Goal: Transaction & Acquisition: Purchase product/service

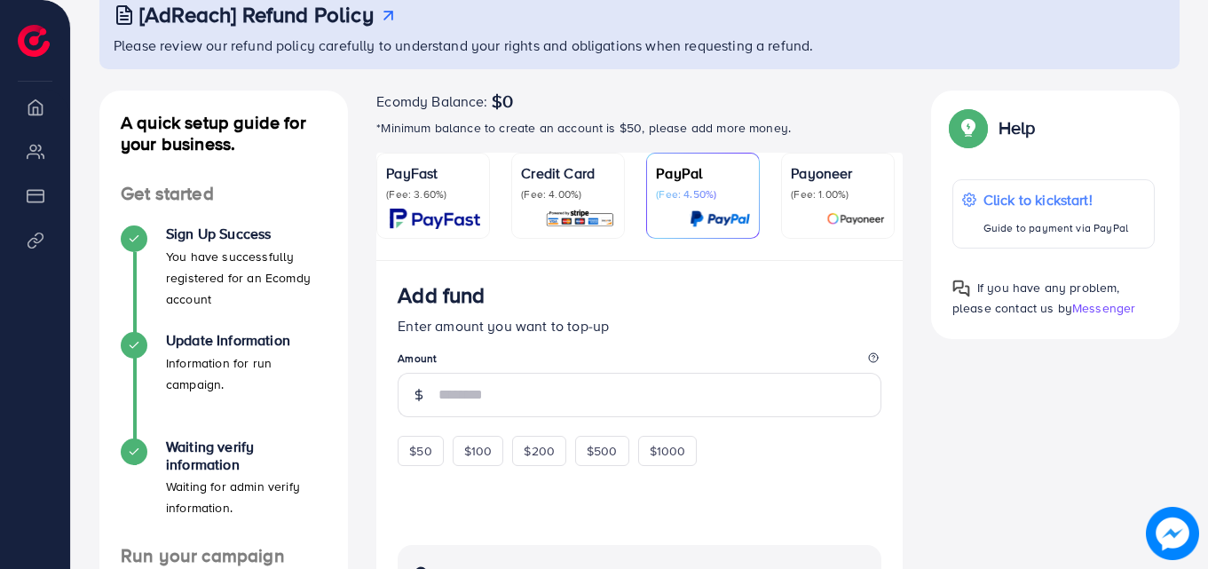
scroll to position [138, 0]
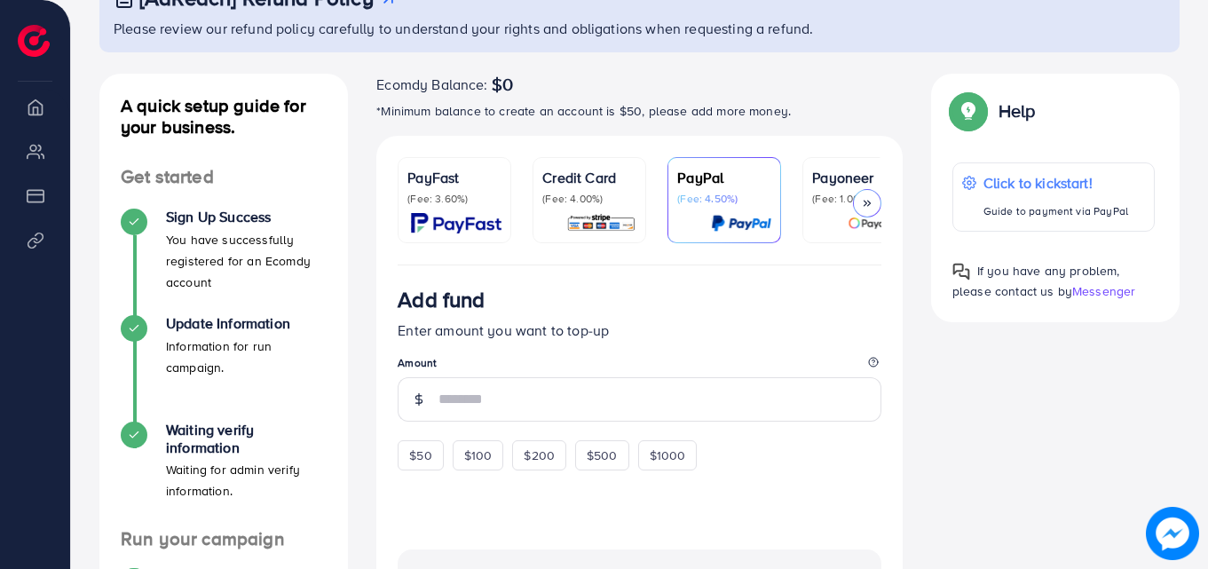
click at [448, 188] on div "PayFast (Fee: 3.60%)" at bounding box center [454, 186] width 94 height 39
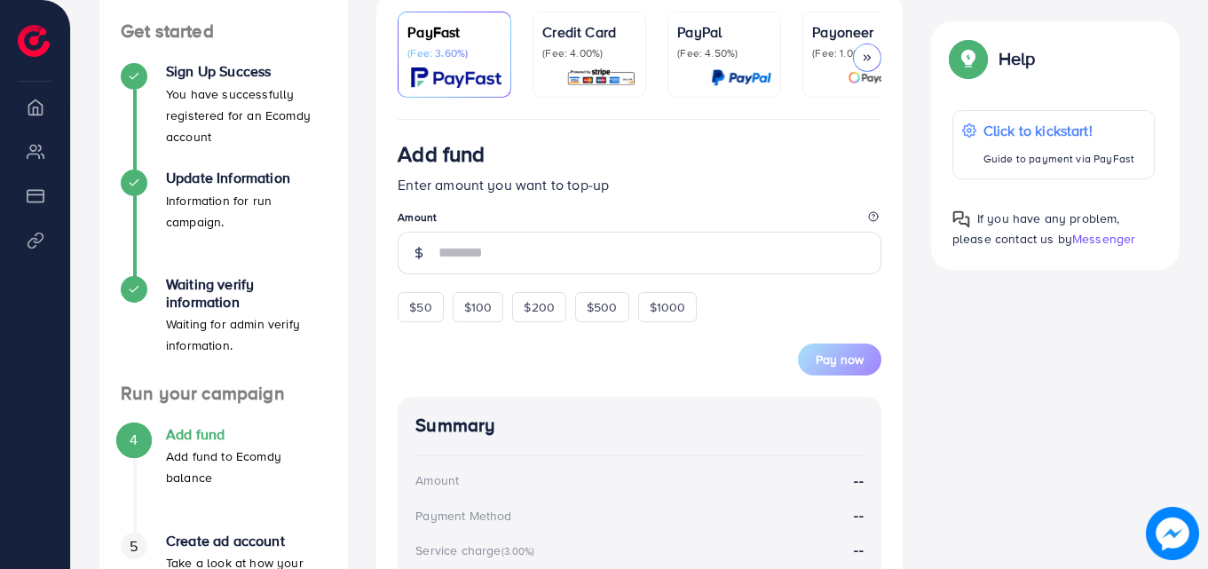
scroll to position [296, 0]
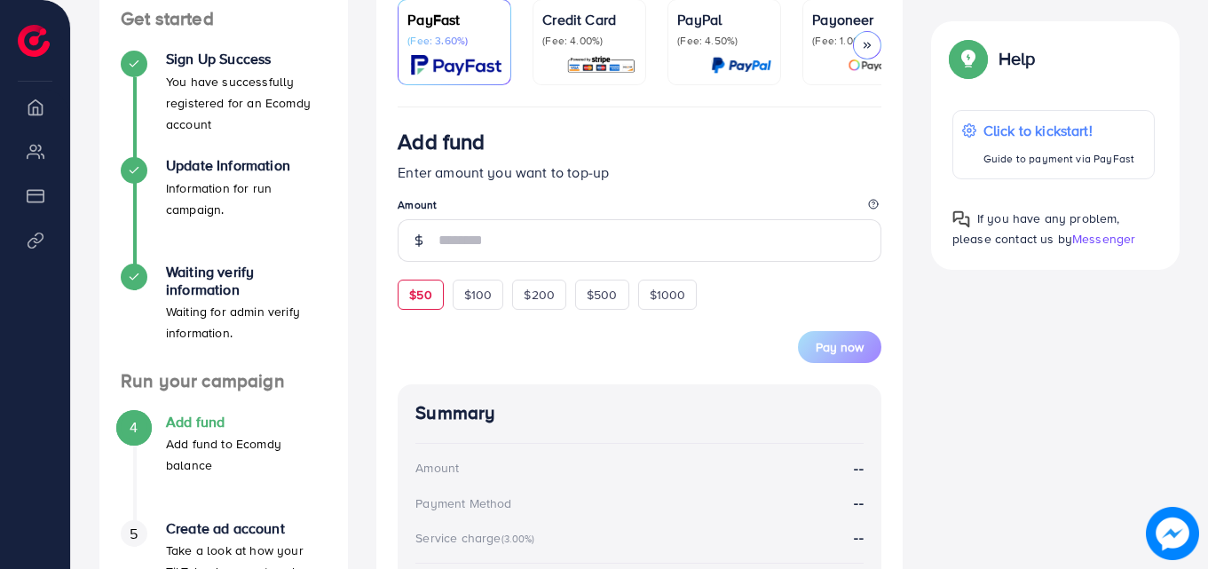
click at [418, 285] on div "$50" at bounding box center [420, 295] width 45 height 30
type input "**"
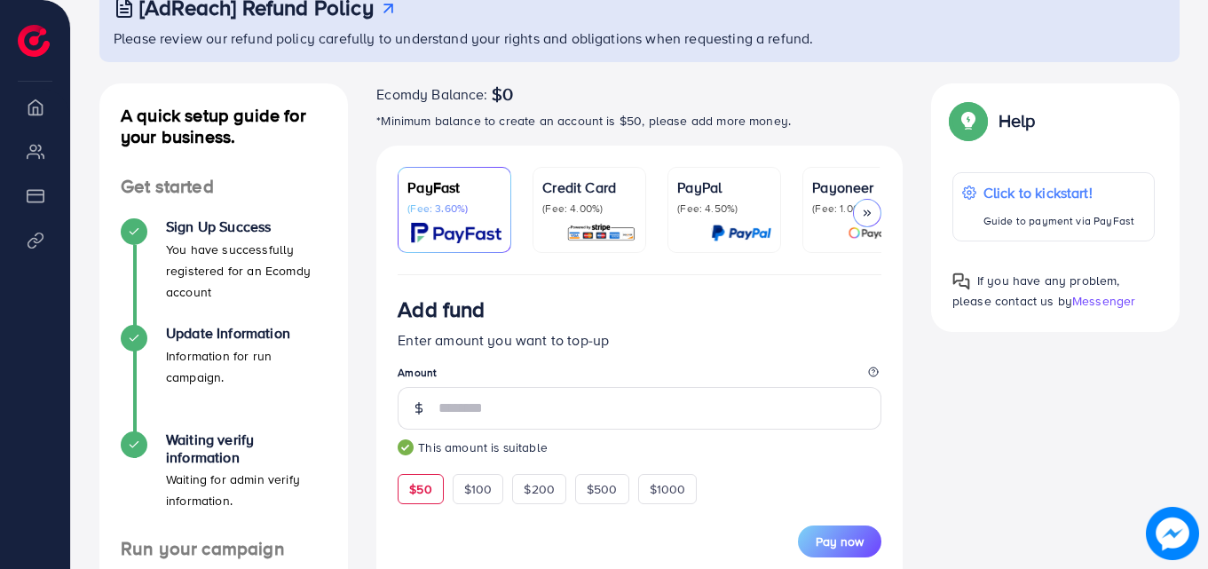
scroll to position [147, 0]
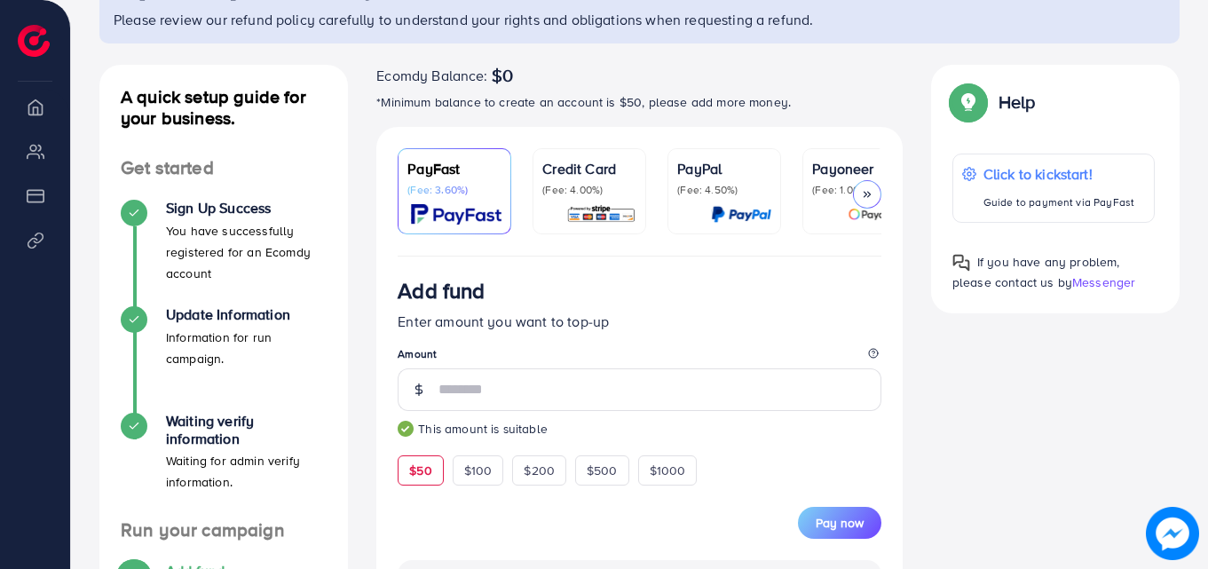
click at [604, 194] on p "(Fee: 4.00%)" at bounding box center [589, 190] width 94 height 14
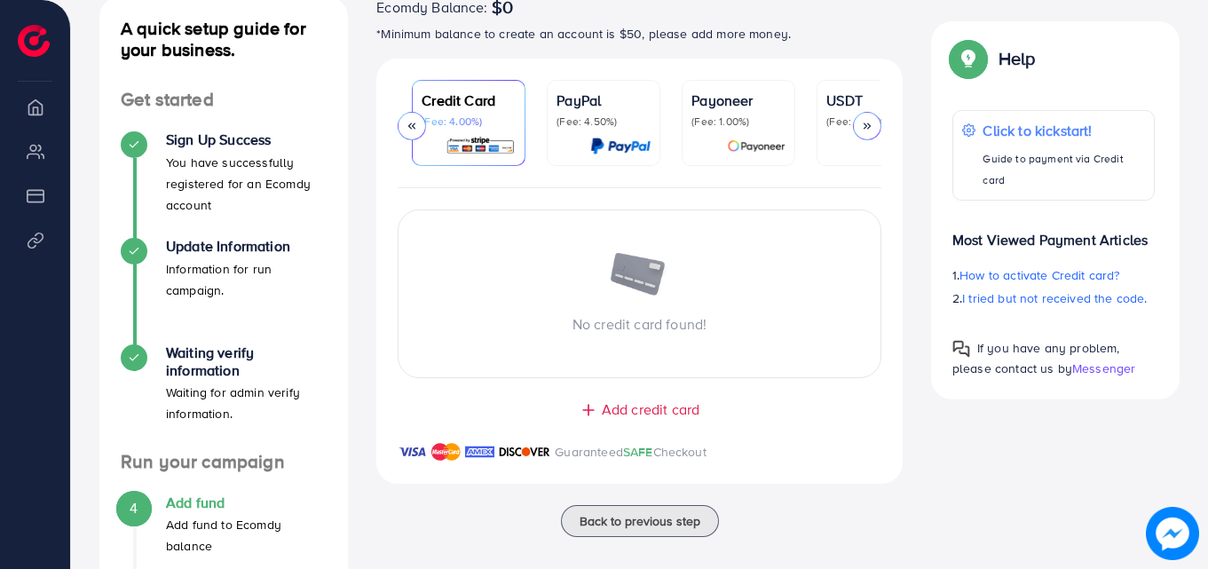
scroll to position [0, 144]
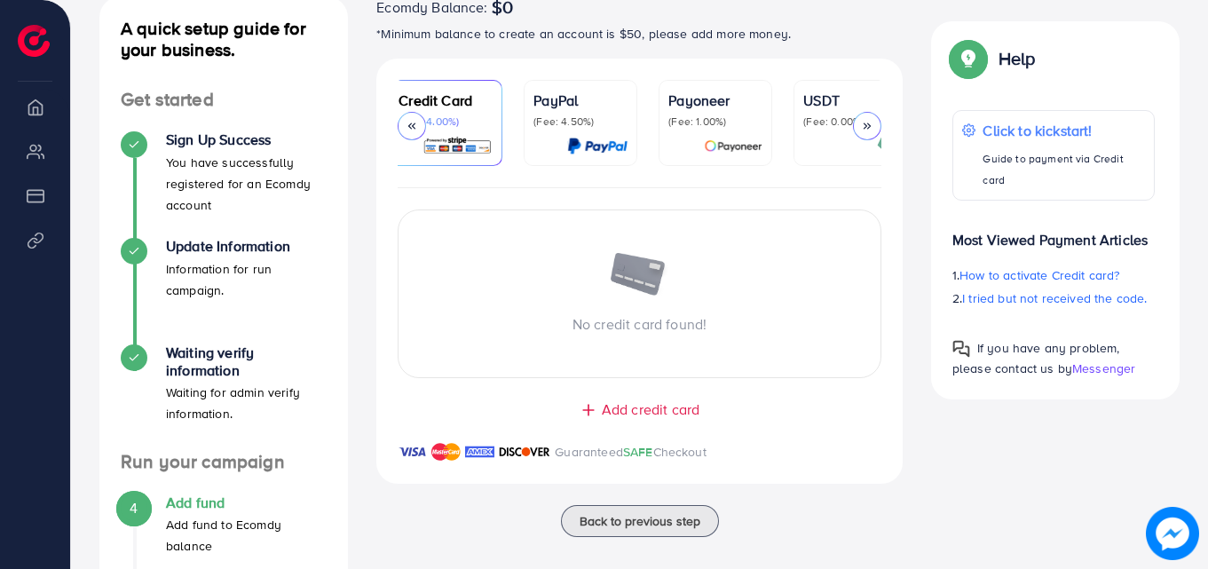
click at [558, 121] on p "(Fee: 4.50%)" at bounding box center [580, 122] width 94 height 14
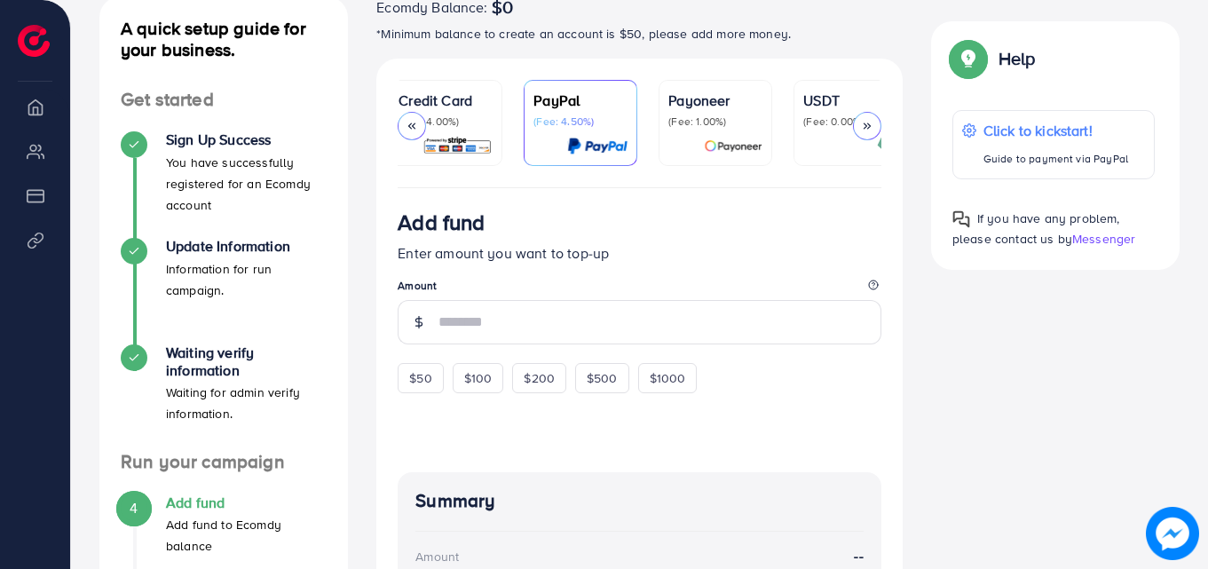
click at [720, 122] on p "(Fee: 1.00%)" at bounding box center [715, 122] width 94 height 14
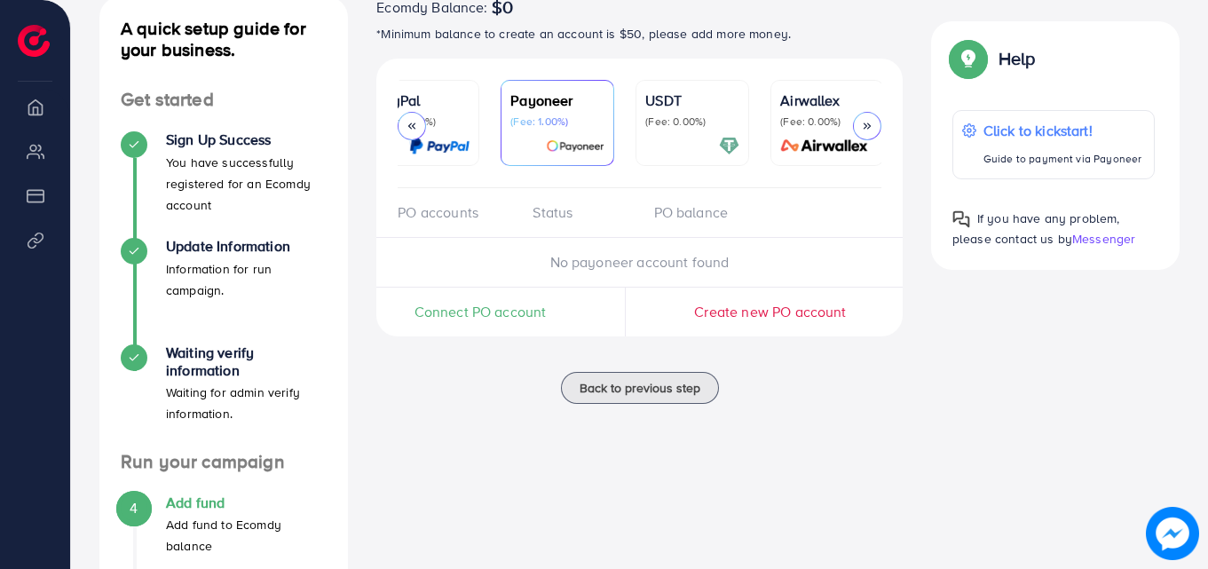
scroll to position [0, 304]
click at [670, 106] on p "USDT" at bounding box center [690, 100] width 94 height 21
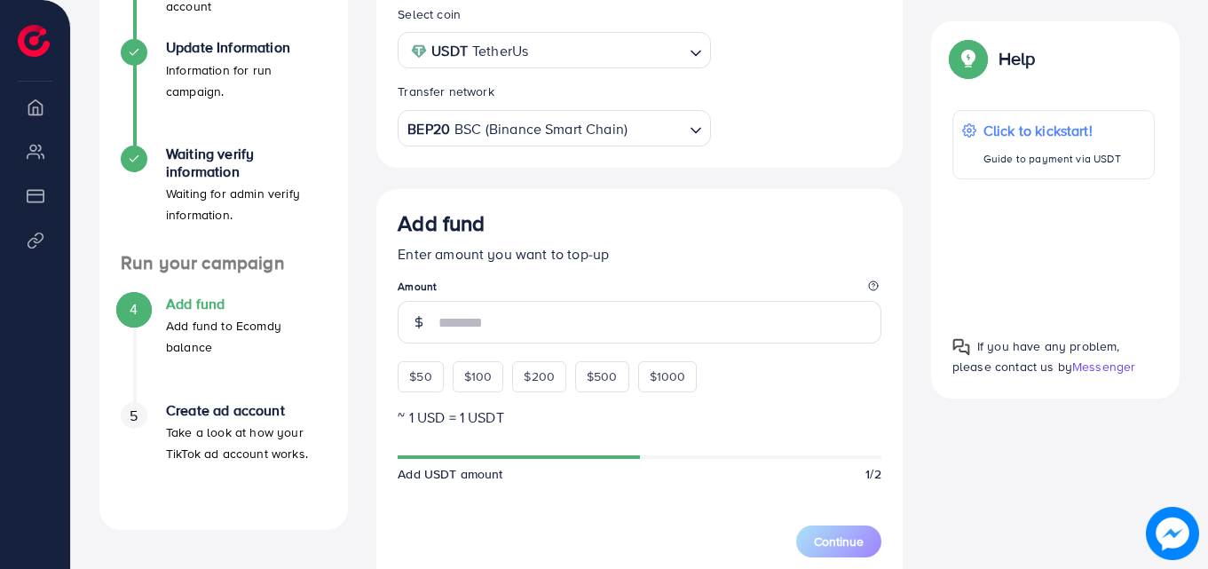
scroll to position [491, 0]
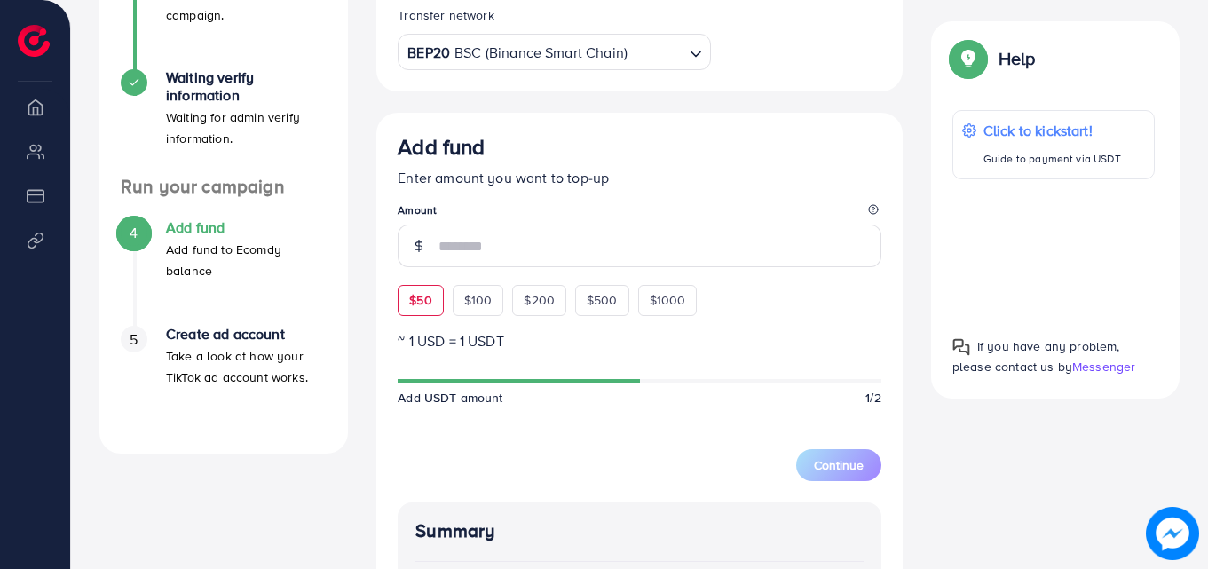
click at [423, 304] on span "$50" at bounding box center [420, 300] width 22 height 18
type input "**"
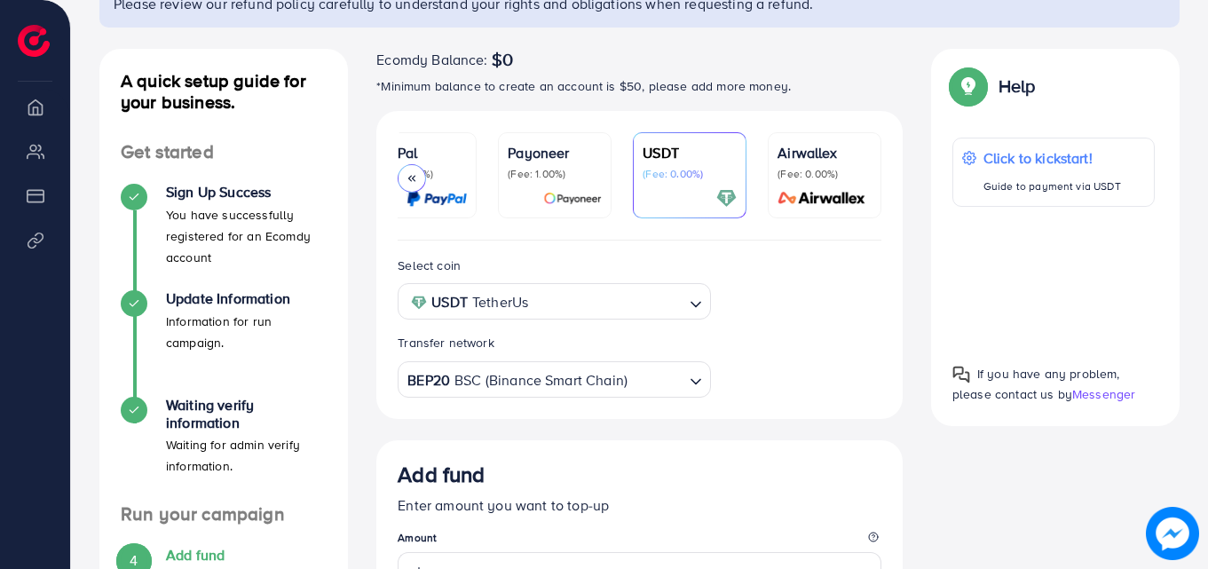
scroll to position [162, 0]
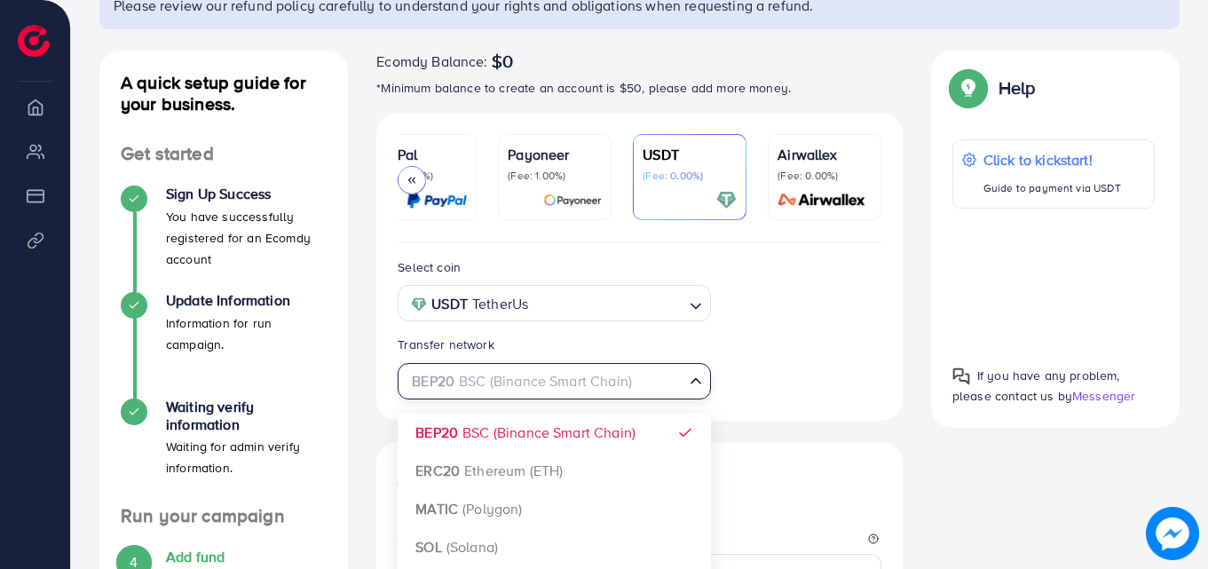
click at [612, 389] on div "BEP20 BSC (Binance Smart Chain)" at bounding box center [544, 379] width 280 height 31
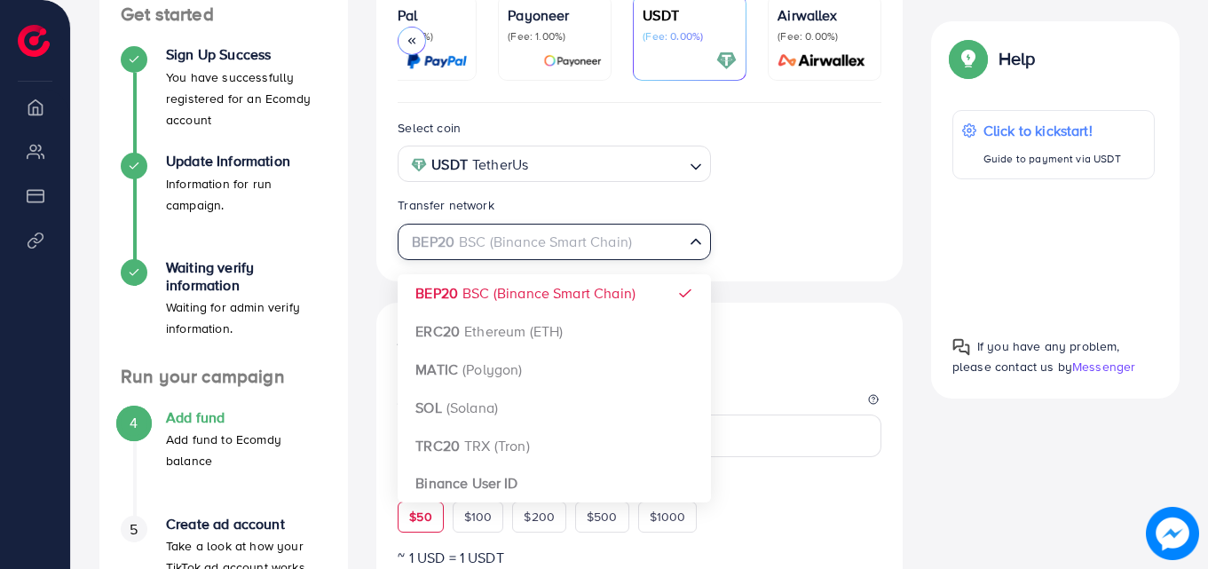
scroll to position [336, 0]
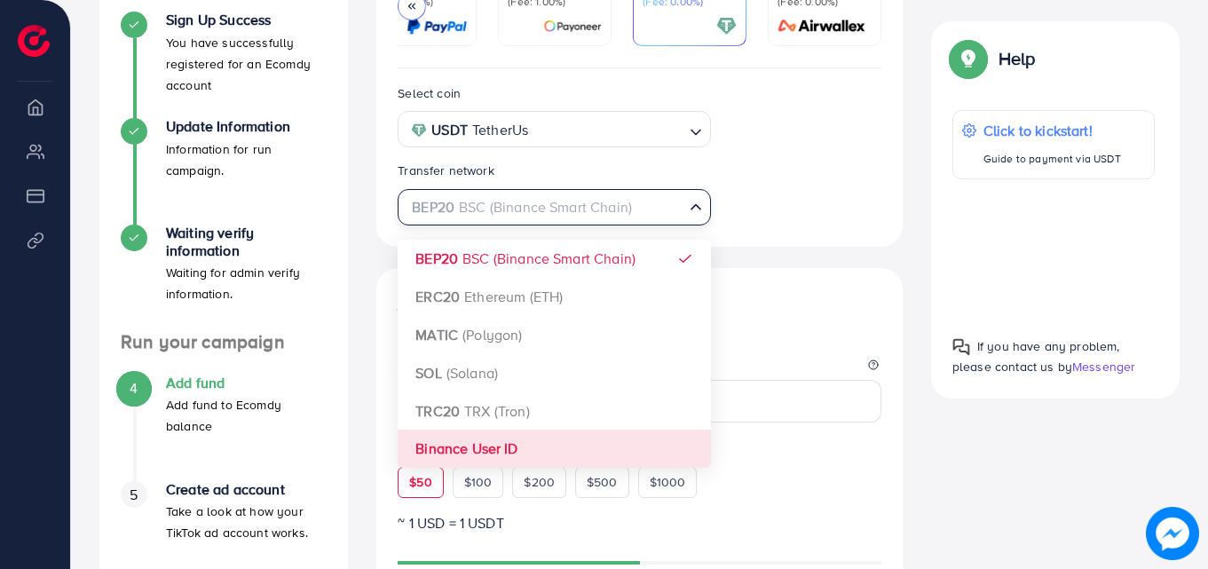
click at [477, 451] on div "Select coin USDT TetherUs Loading... Transfer network BEP20 BSC (Binance Smart …" at bounding box center [639, 563] width 526 height 991
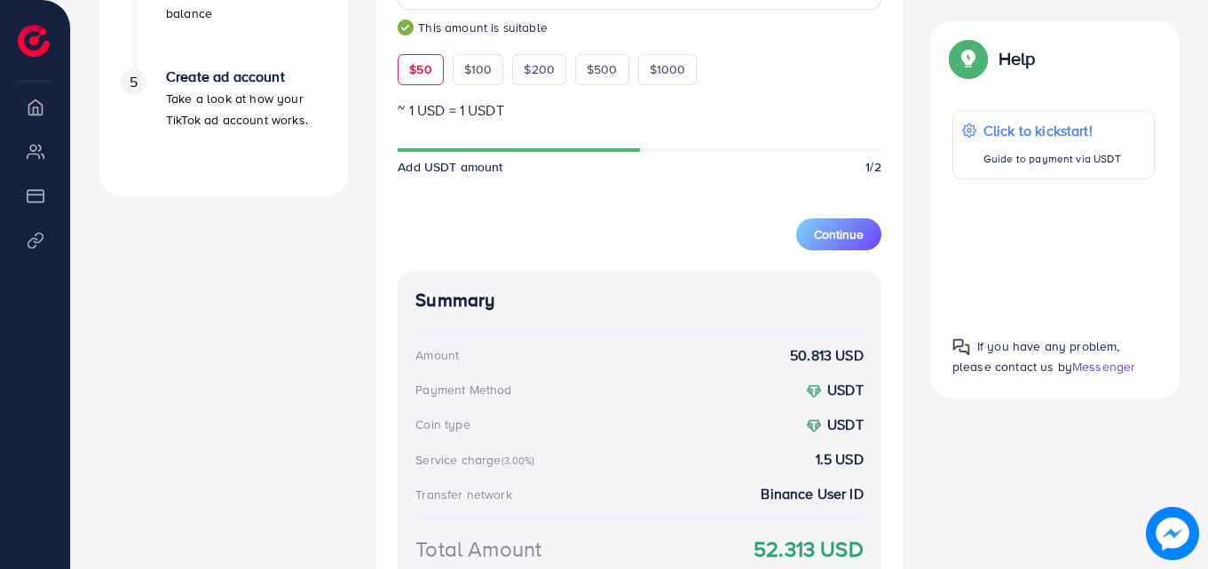
scroll to position [749, 0]
click at [831, 230] on span "Continue" at bounding box center [839, 234] width 50 height 18
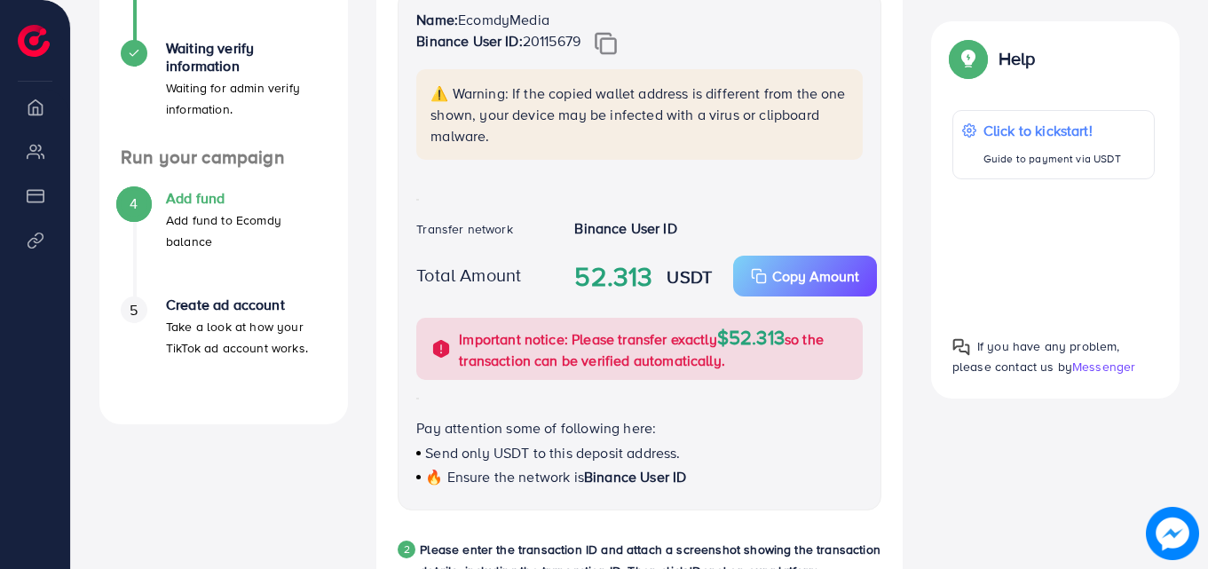
scroll to position [493, 0]
